Goal: Task Accomplishment & Management: Manage account settings

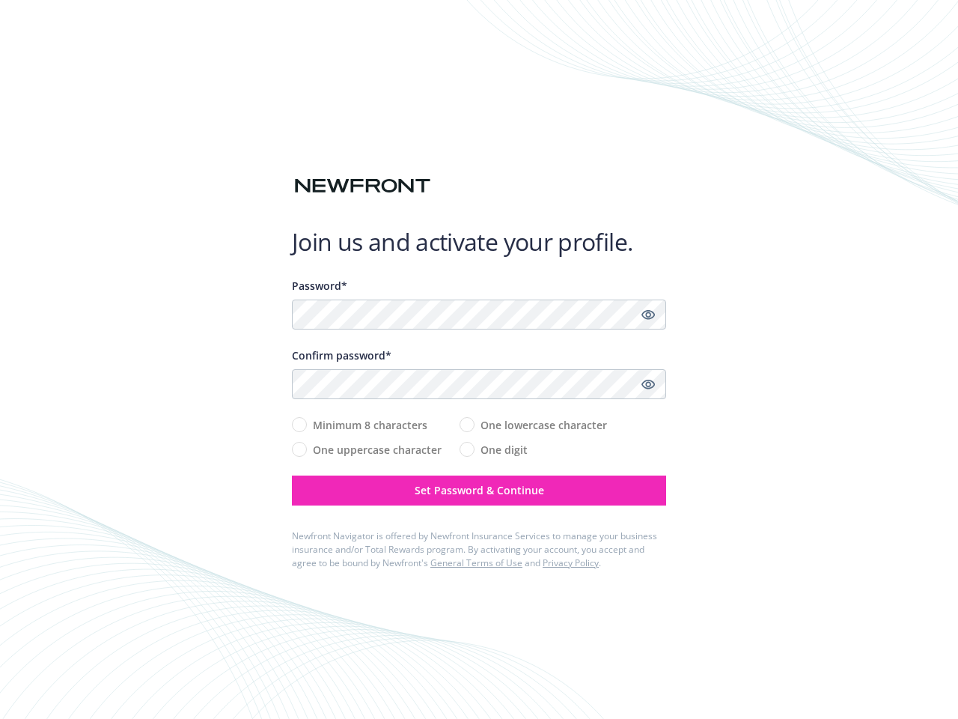
click at [479, 359] on div "Confirm password*" at bounding box center [479, 355] width 374 height 16
click at [648, 314] on icon "Show password" at bounding box center [648, 314] width 13 height 13
click at [648, 384] on icon "Show password" at bounding box center [648, 383] width 13 height 13
click at [479, 490] on span "Set Password & Continue" at bounding box center [480, 490] width 130 height 14
